Goal: Check status: Check status

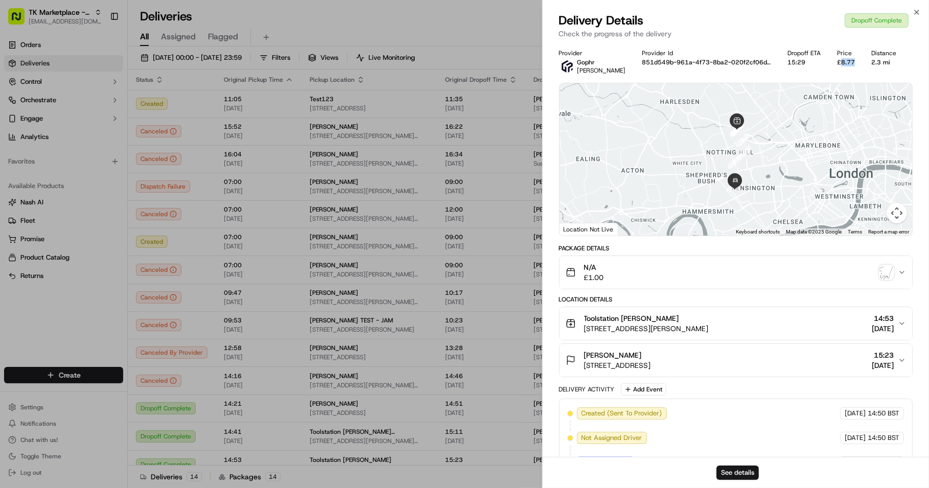
scroll to position [11, 0]
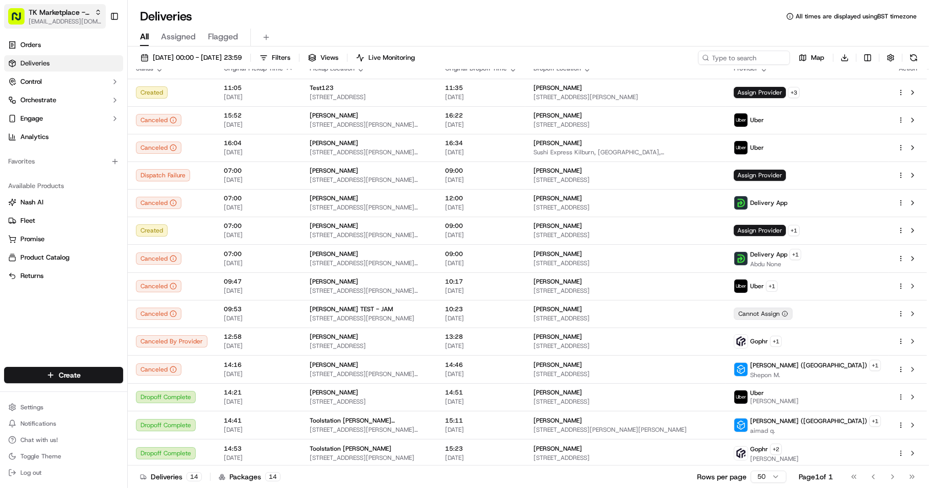
click at [97, 12] on icon "button" at bounding box center [98, 12] width 7 height 7
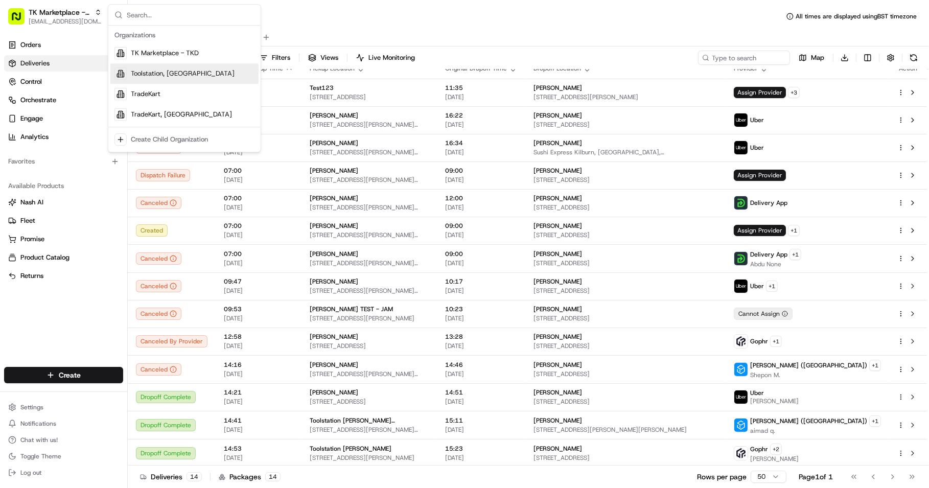
click at [209, 78] on div "Toolstation, UK" at bounding box center [184, 73] width 148 height 20
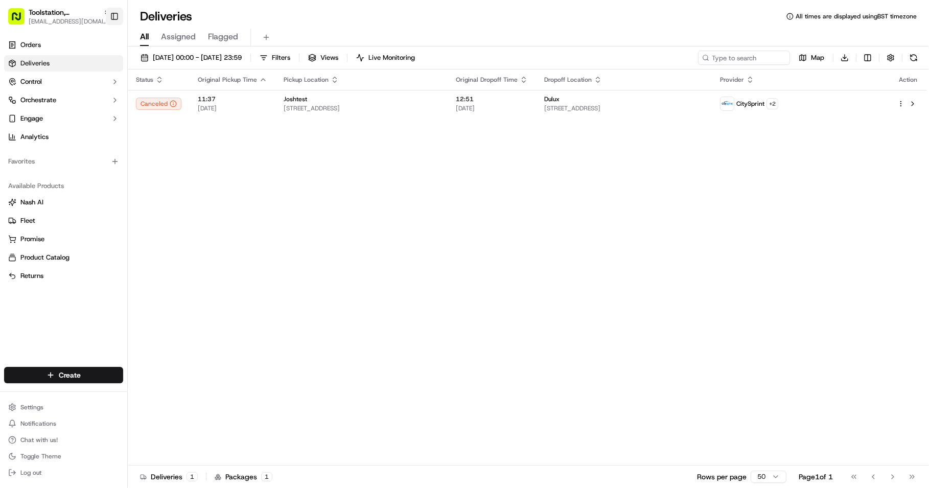
click at [112, 10] on button "Toggle Sidebar" at bounding box center [114, 16] width 17 height 17
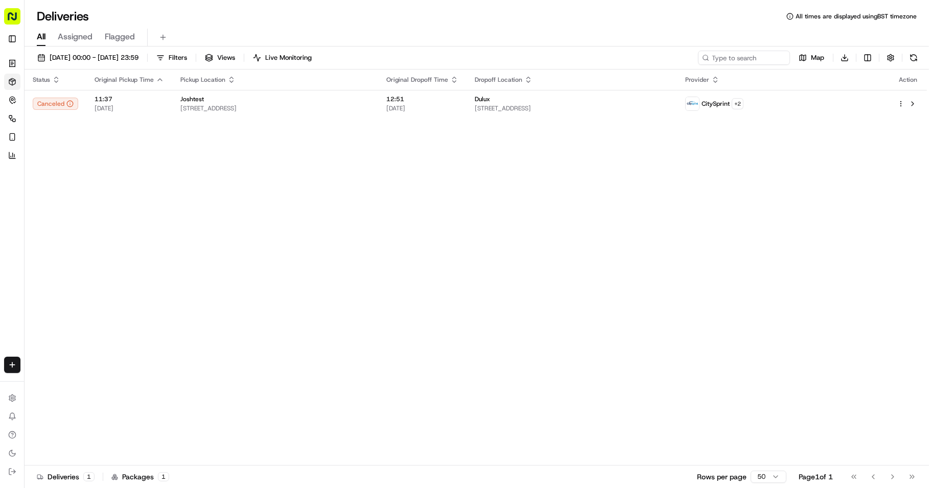
click at [6, 10] on rect "button" at bounding box center [12, 16] width 16 height 16
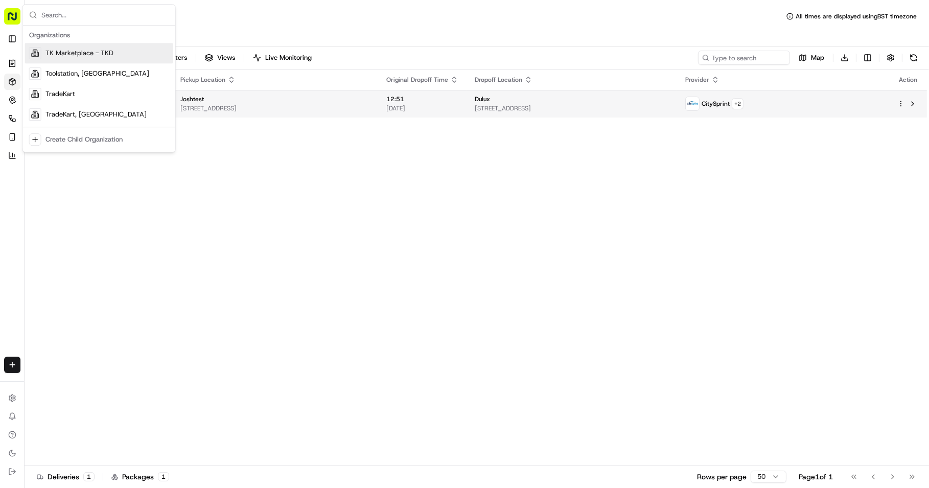
drag, startPoint x: 324, startPoint y: 189, endPoint x: 157, endPoint y: 114, distance: 182.6
click at [320, 184] on div "Status Original Pickup Time Pickup Location Original Dropoff Time Dropoff Locat…" at bounding box center [476, 268] width 903 height 396
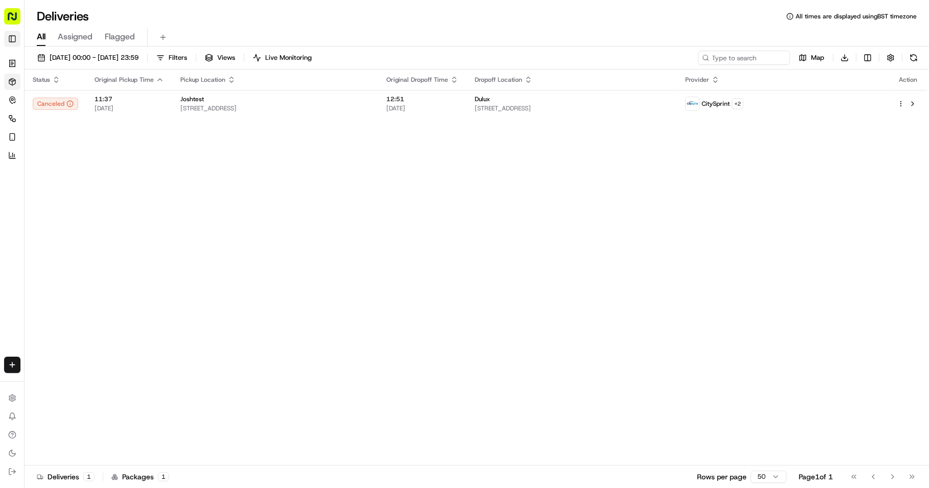
click at [10, 41] on button "Toggle Sidebar" at bounding box center [12, 39] width 16 height 16
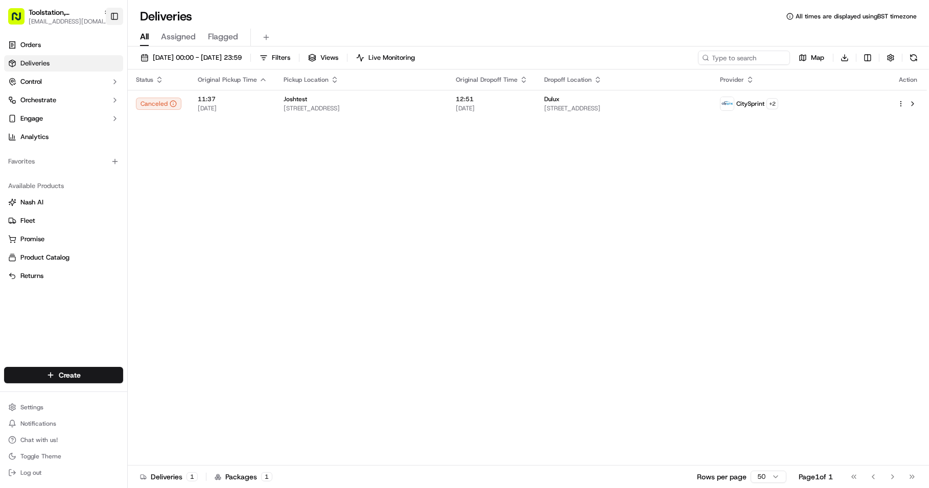
click at [111, 12] on button "Toggle Sidebar" at bounding box center [114, 16] width 17 height 17
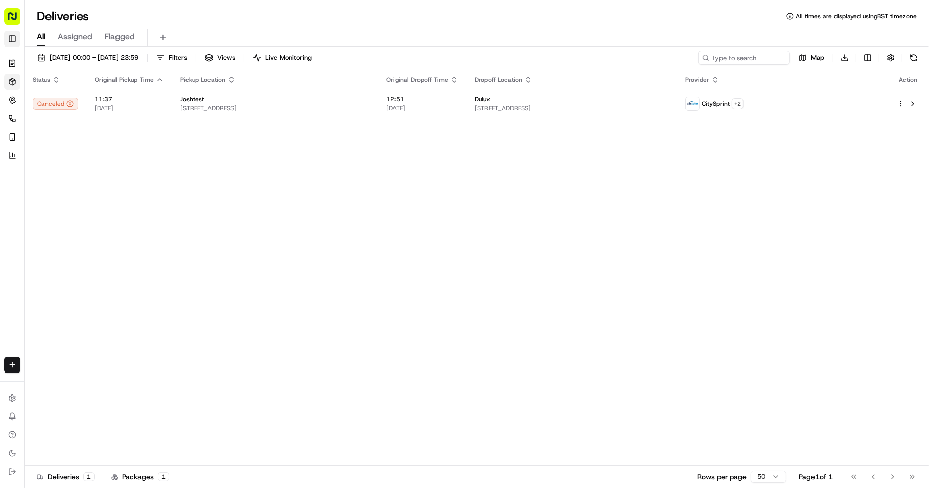
click at [13, 37] on button "Toggle Sidebar" at bounding box center [12, 39] width 16 height 16
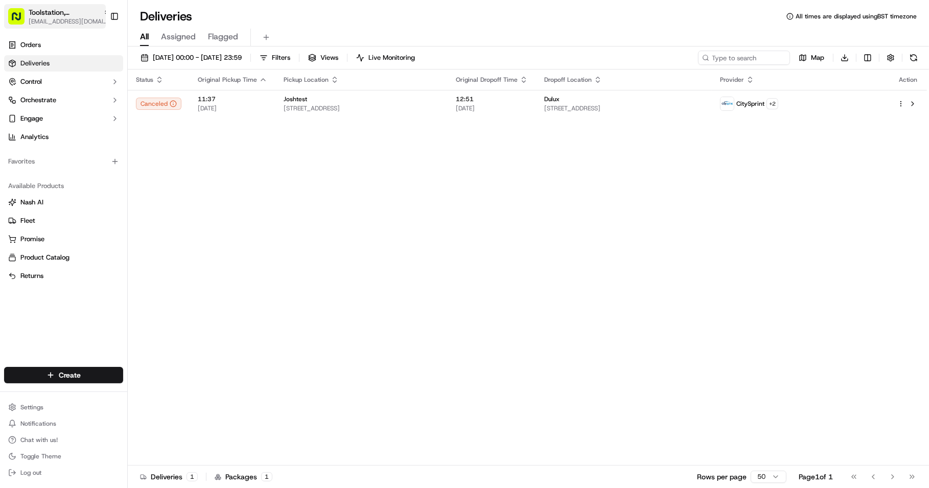
click at [103, 10] on icon "button" at bounding box center [106, 12] width 7 height 7
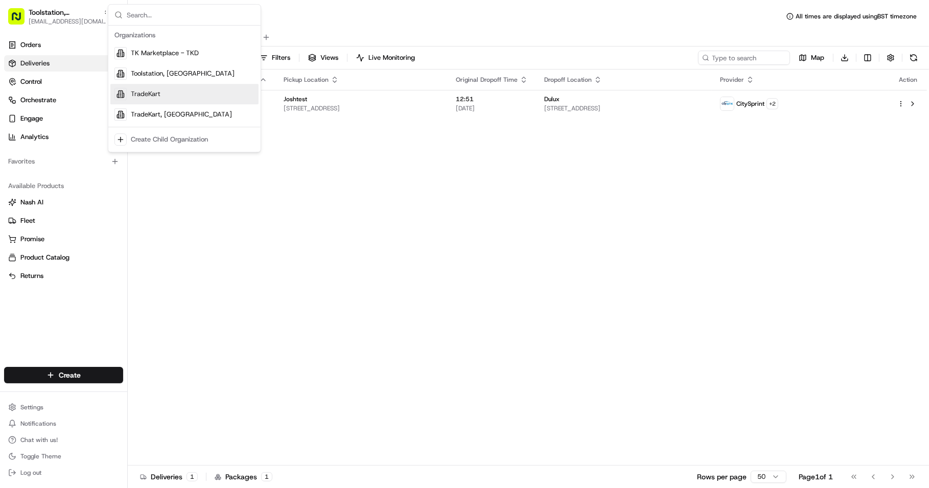
click at [156, 92] on span "TradeKart" at bounding box center [146, 93] width 30 height 9
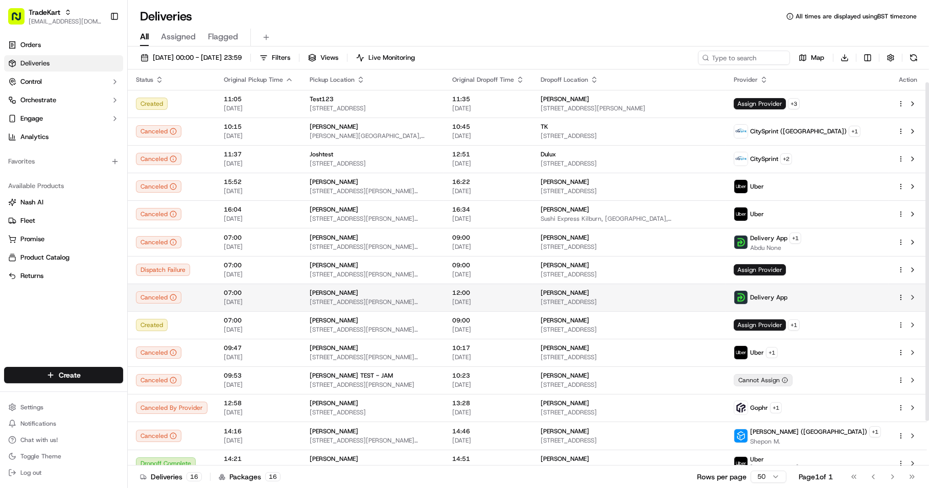
scroll to position [66, 0]
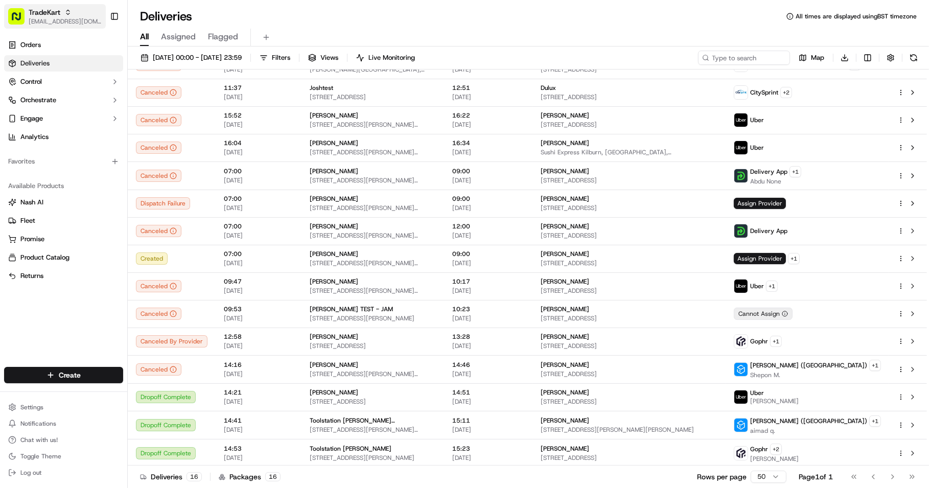
click at [81, 20] on span "[EMAIL_ADDRESS][DOMAIN_NAME]" at bounding box center [65, 21] width 73 height 8
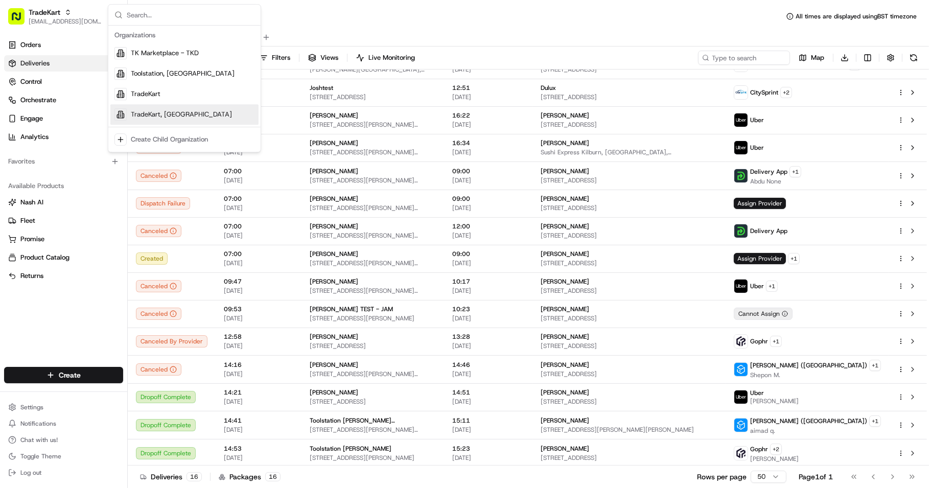
click at [182, 117] on div "TradeKart, US" at bounding box center [184, 114] width 148 height 20
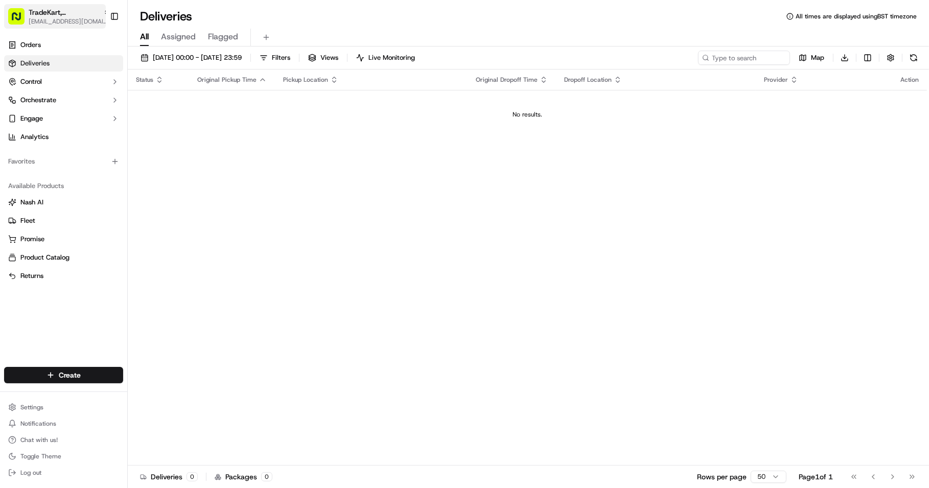
click at [74, 11] on div "TradeKart, US" at bounding box center [70, 12] width 82 height 10
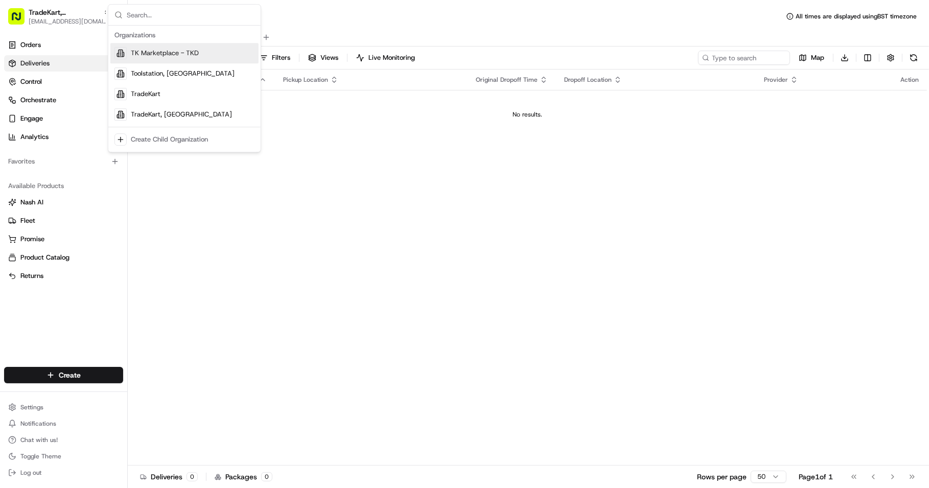
click at [154, 52] on span "TK Marketplace - TKD" at bounding box center [165, 53] width 68 height 9
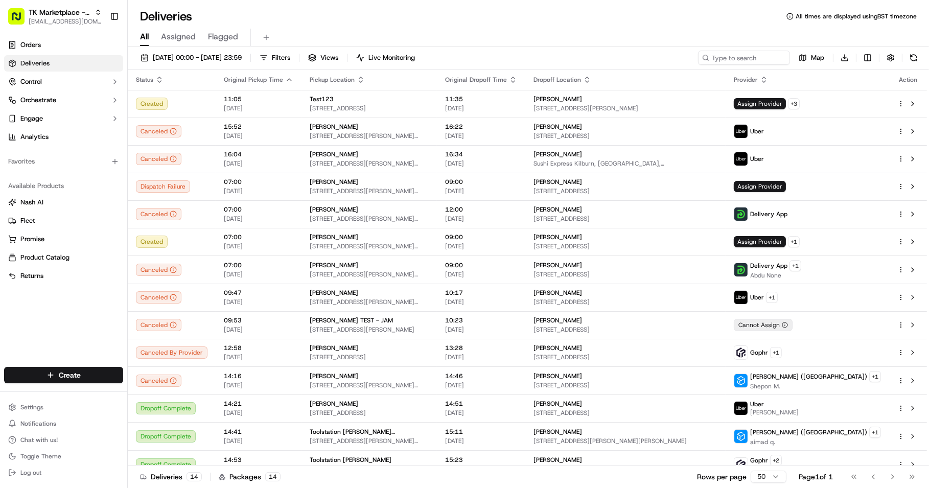
click at [711, 22] on div "Deliveries All times are displayed using BST timezone" at bounding box center [528, 16] width 801 height 16
